Goal: Task Accomplishment & Management: Use online tool/utility

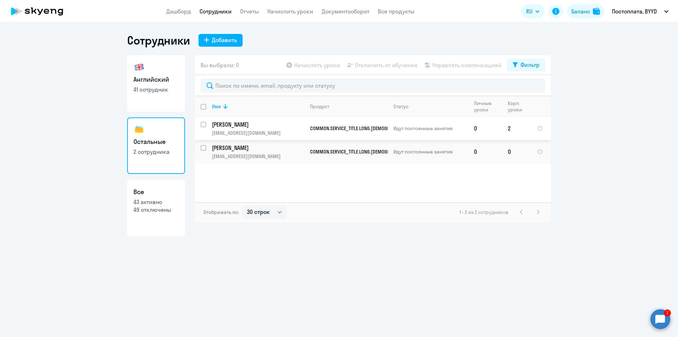
select select "30"
click at [662, 312] on circle at bounding box center [660, 319] width 20 height 20
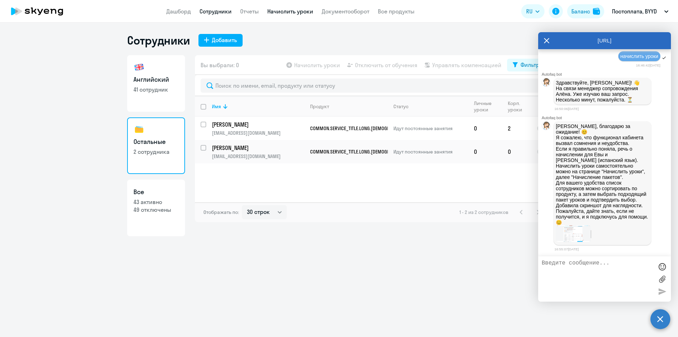
click at [299, 10] on link "Начислить уроки" at bounding box center [290, 11] width 46 height 7
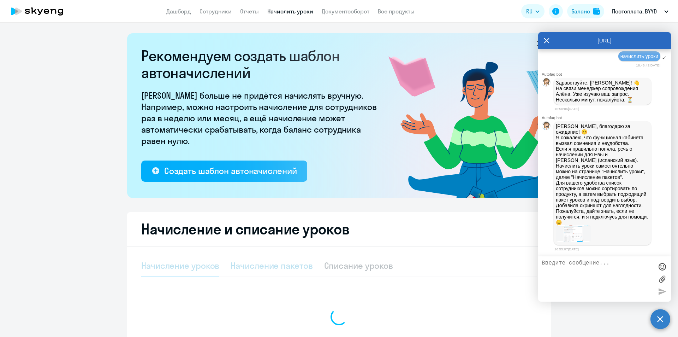
select select "10"
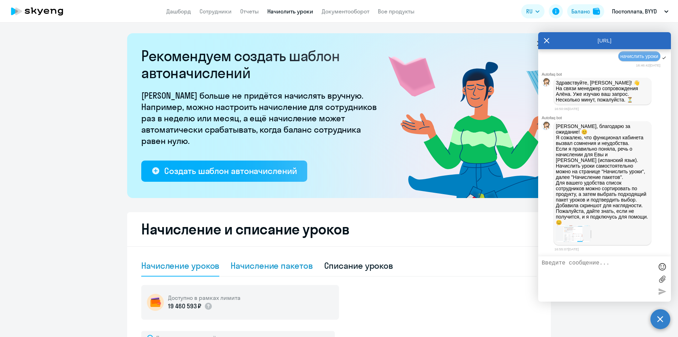
click at [269, 267] on div "Начисление пакетов" at bounding box center [272, 265] width 82 height 11
select select "10"
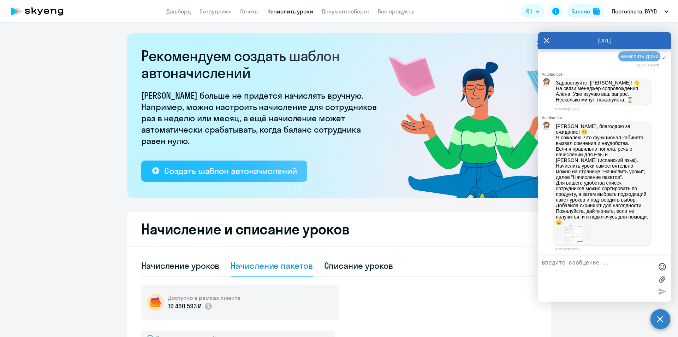
scroll to position [177, 0]
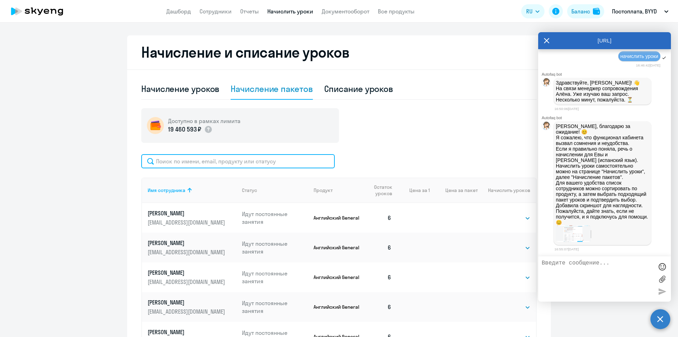
click at [248, 162] on input "text" at bounding box center [238, 161] width 194 height 14
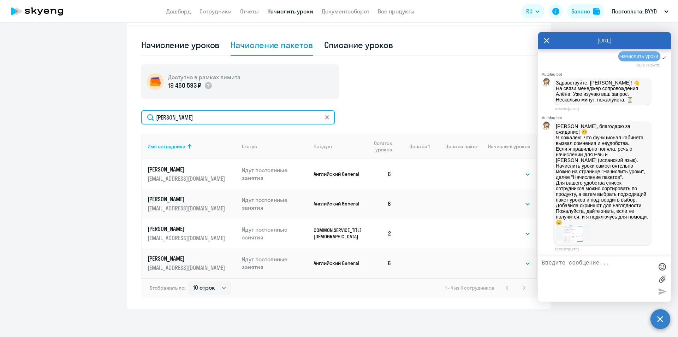
scroll to position [221, 0]
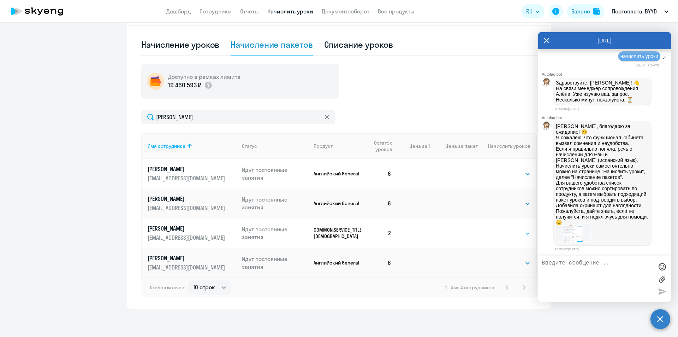
click at [501, 230] on select "Выбрать 4 8 16 32 64 96 128" at bounding box center [515, 233] width 29 height 8
click at [501, 229] on select "Выбрать 4 8 16 32 64 96 128" at bounding box center [515, 233] width 29 height 8
click at [468, 233] on td at bounding box center [454, 233] width 48 height 30
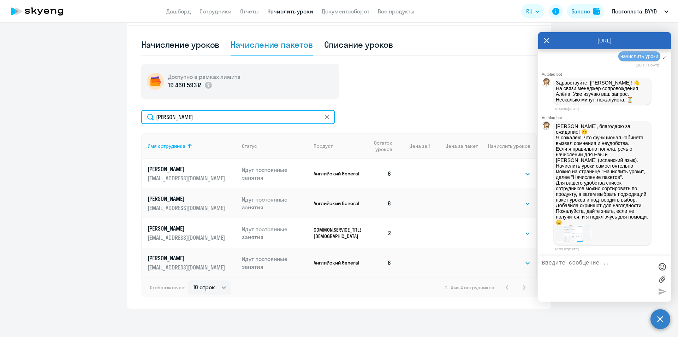
drag, startPoint x: 187, startPoint y: 117, endPoint x: 107, endPoint y: 105, distance: 80.4
click at [107, 105] on ng-component "Рекомендуем создать шаблон автоначислений Уроки больше не придётся начислять вр…" at bounding box center [339, 60] width 678 height 496
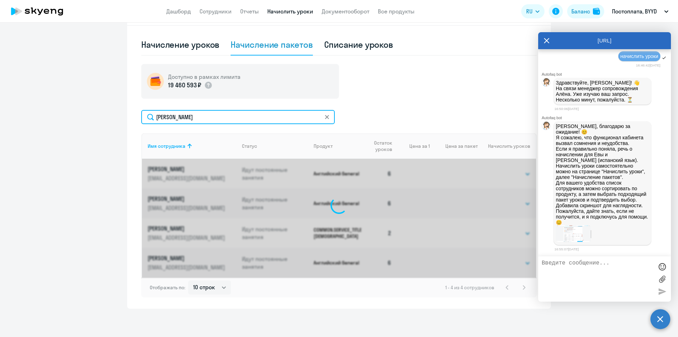
scroll to position [183, 0]
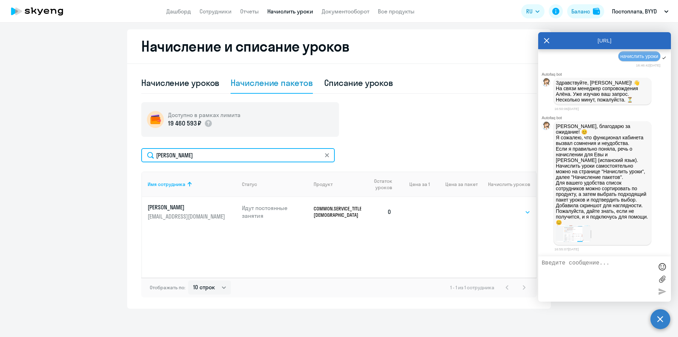
type input "[PERSON_NAME]"
click at [507, 213] on select "Выбрать 4 8 16 32 64 96 128" at bounding box center [515, 212] width 29 height 8
select select "4"
click at [501, 208] on select "Выбрать 4 8 16 32 64 96 128" at bounding box center [515, 212] width 29 height 8
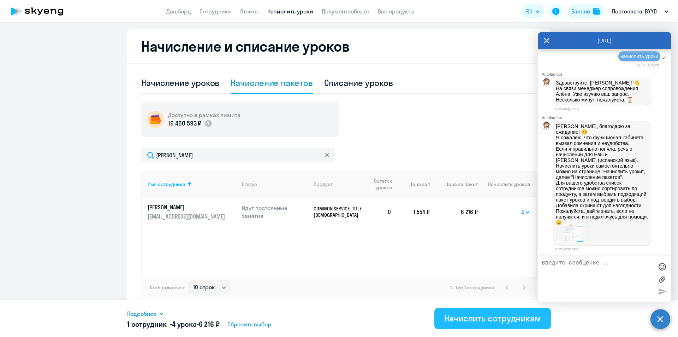
click at [477, 322] on div "Начислить сотрудникам" at bounding box center [492, 317] width 97 height 11
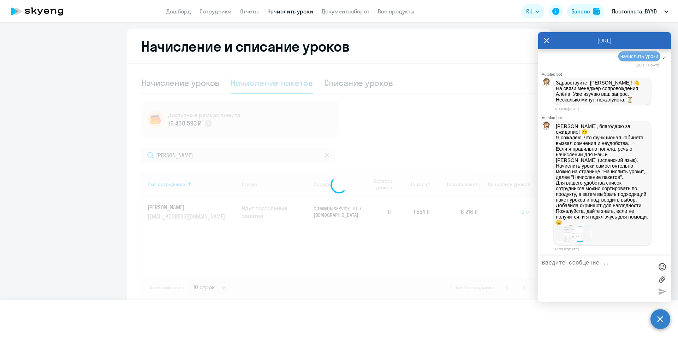
select select
